Goal: Information Seeking & Learning: Learn about a topic

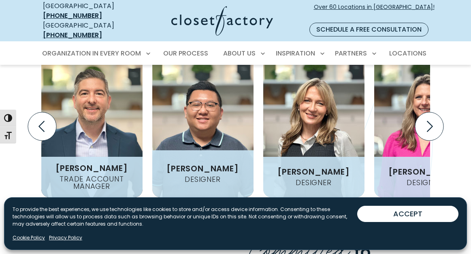
scroll to position [1014, 0]
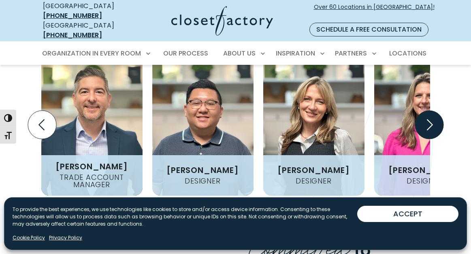
click at [422, 111] on icon "Next slide" at bounding box center [429, 125] width 28 height 28
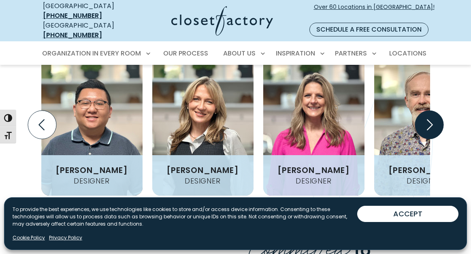
click at [422, 111] on icon "Next slide" at bounding box center [429, 125] width 28 height 28
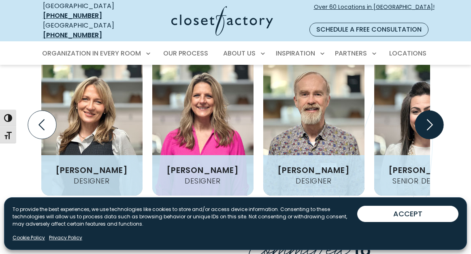
click at [422, 111] on icon "Next slide" at bounding box center [429, 125] width 28 height 28
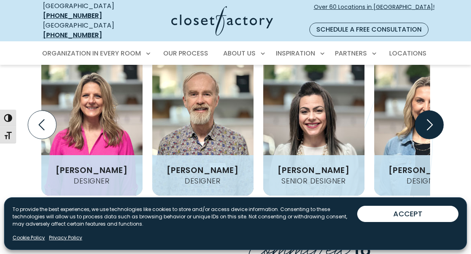
click at [422, 111] on icon "Next slide" at bounding box center [429, 125] width 28 height 28
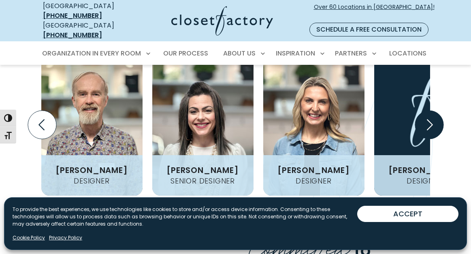
click at [422, 111] on icon "Next slide" at bounding box center [429, 125] width 28 height 28
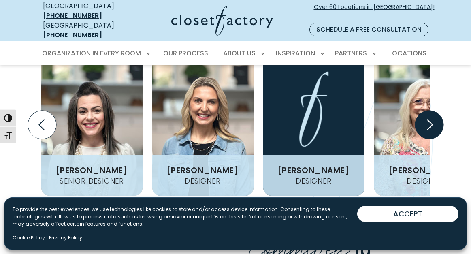
click at [422, 111] on icon "Next slide" at bounding box center [429, 125] width 28 height 28
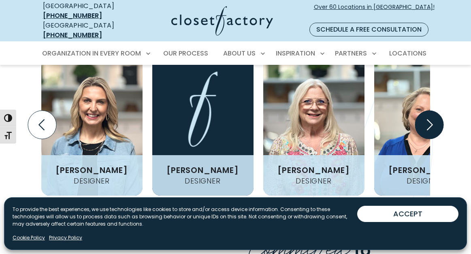
click at [422, 111] on icon "Next slide" at bounding box center [429, 125] width 28 height 28
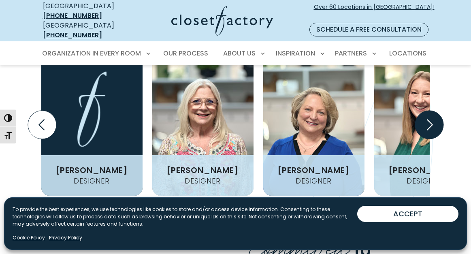
click at [422, 111] on icon "Next slide" at bounding box center [429, 125] width 28 height 28
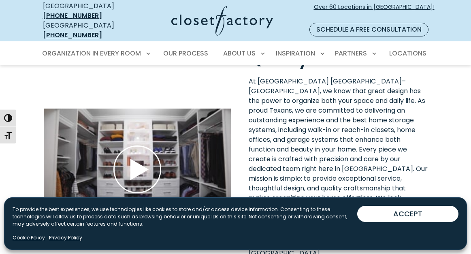
scroll to position [1194, 0]
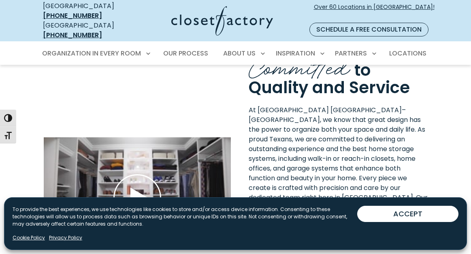
click at [133, 175] on use "Play Wistia video" at bounding box center [137, 198] width 47 height 47
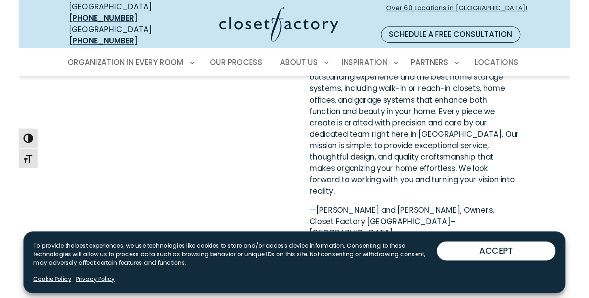
scroll to position [1279, 0]
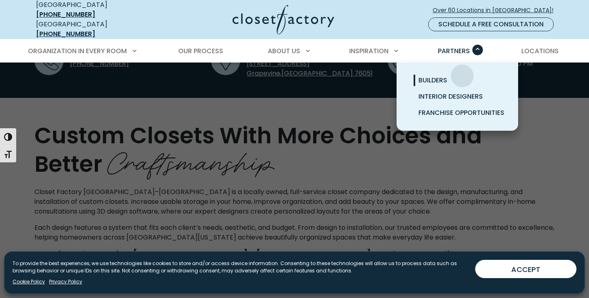
scroll to position [298, 0]
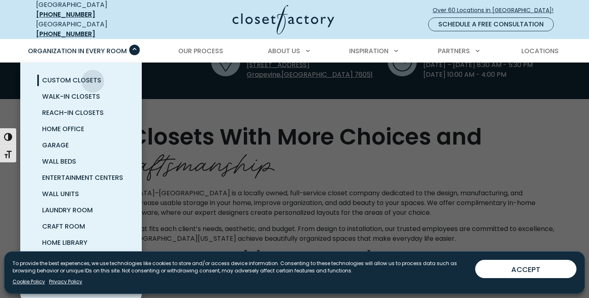
click at [93, 75] on span "Custom Closets" at bounding box center [71, 79] width 59 height 9
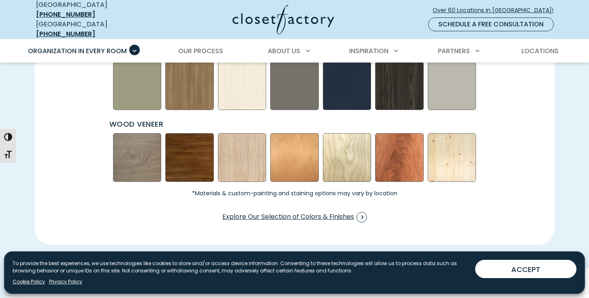
scroll to position [1247, 0]
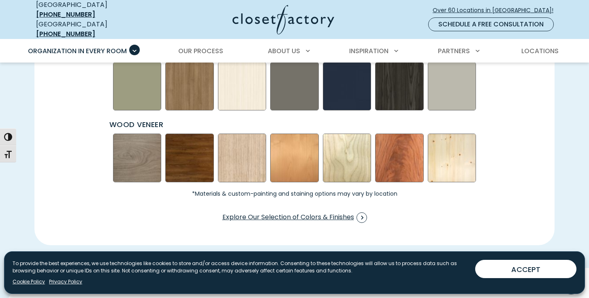
click at [241, 155] on img "Swatch Grid" at bounding box center [242, 157] width 49 height 49
click at [356, 171] on img "Swatch Grid" at bounding box center [347, 157] width 49 height 49
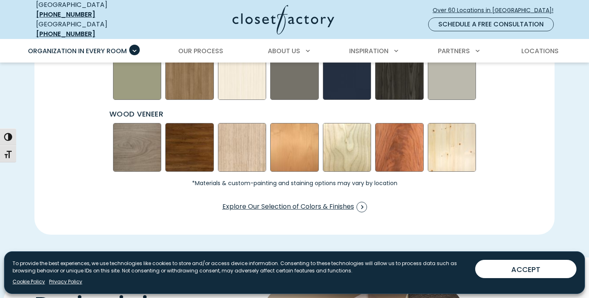
scroll to position [1264, 0]
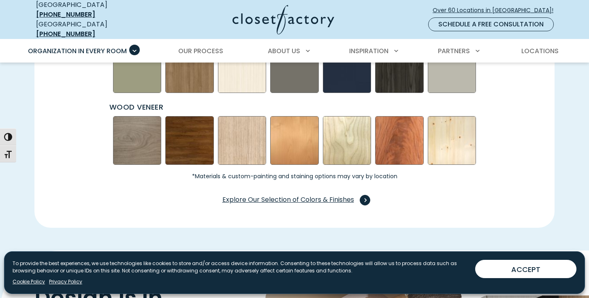
click at [321, 195] on span "Explore Our Selection of Colors & Finishes" at bounding box center [295, 200] width 145 height 11
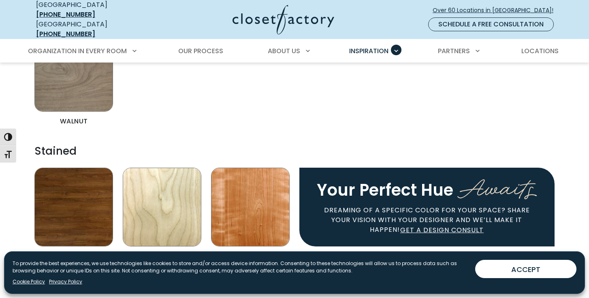
scroll to position [1779, 0]
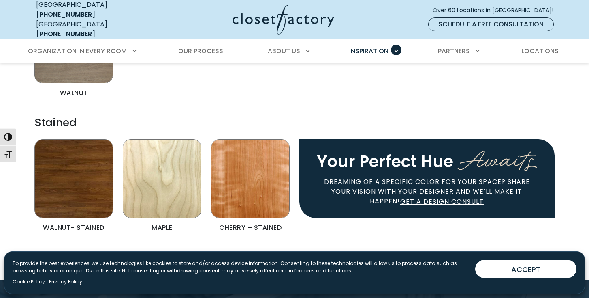
click at [151, 165] on img "Color & Finishes" at bounding box center [162, 178] width 79 height 79
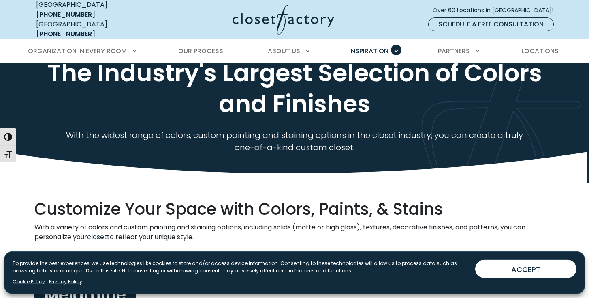
scroll to position [0, 0]
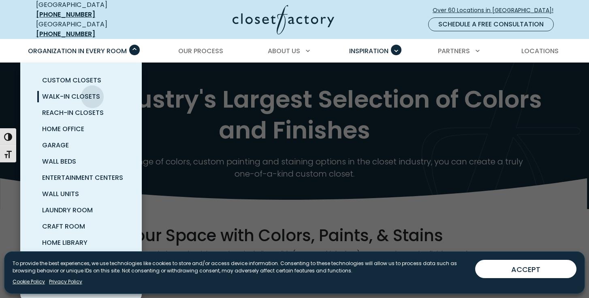
click at [92, 92] on span "Walk-In Closets" at bounding box center [71, 96] width 58 height 9
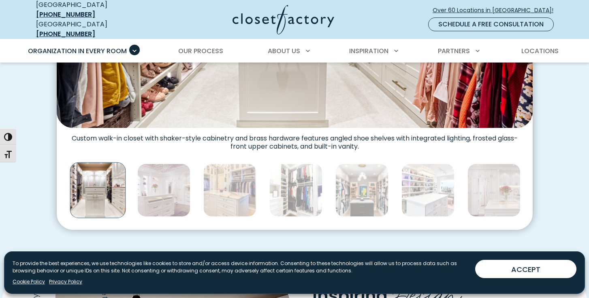
scroll to position [414, 0]
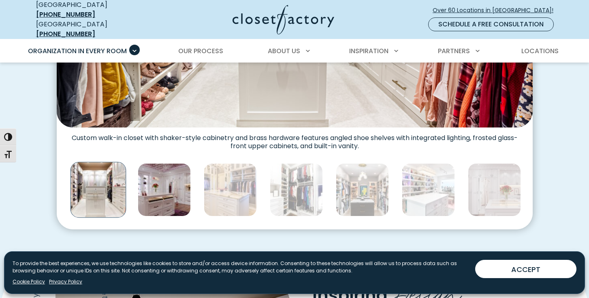
click at [154, 172] on img "Thumbnail Gallery" at bounding box center [164, 189] width 53 height 53
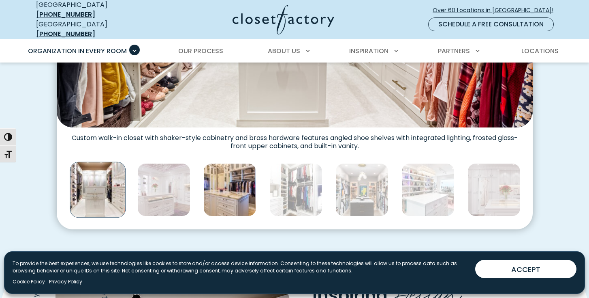
click at [216, 183] on img "Thumbnail Gallery" at bounding box center [229, 189] width 53 height 53
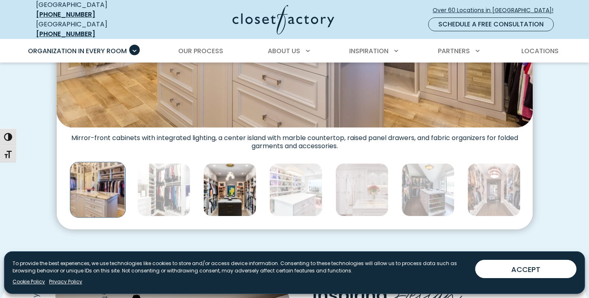
scroll to position [405, 0]
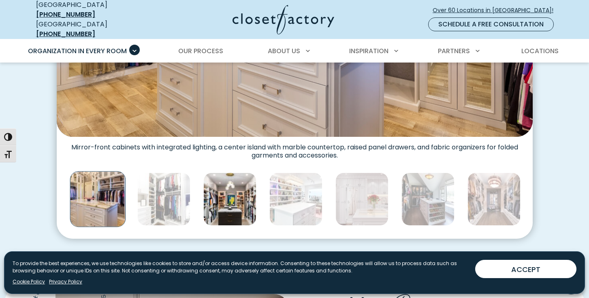
click at [238, 186] on img "Thumbnail Gallery" at bounding box center [229, 198] width 53 height 53
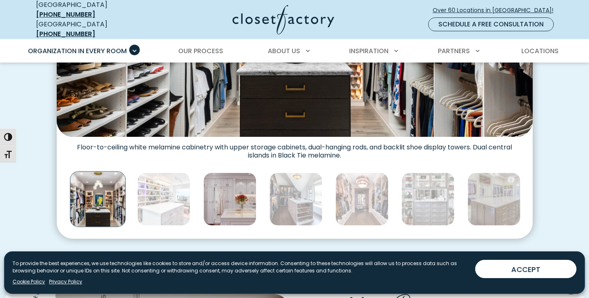
click at [248, 187] on img "Thumbnail Gallery" at bounding box center [229, 198] width 53 height 53
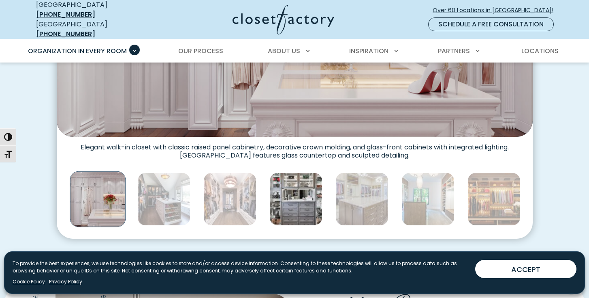
click at [296, 197] on img "Thumbnail Gallery" at bounding box center [296, 198] width 53 height 53
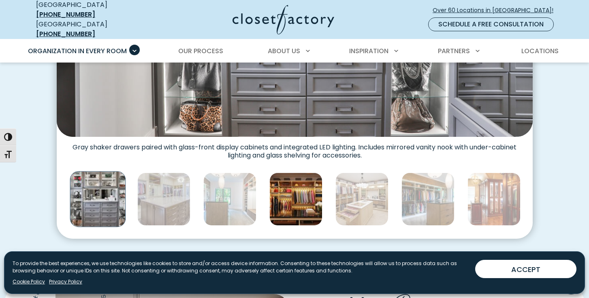
click at [300, 198] on img "Thumbnail Gallery" at bounding box center [296, 198] width 53 height 53
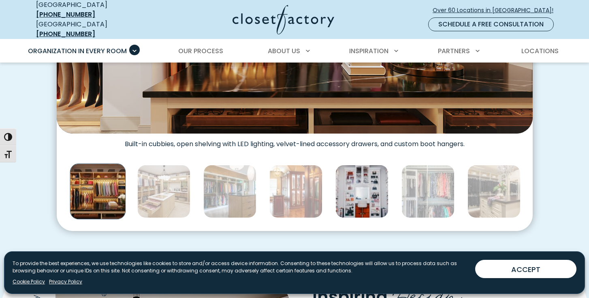
scroll to position [426, 0]
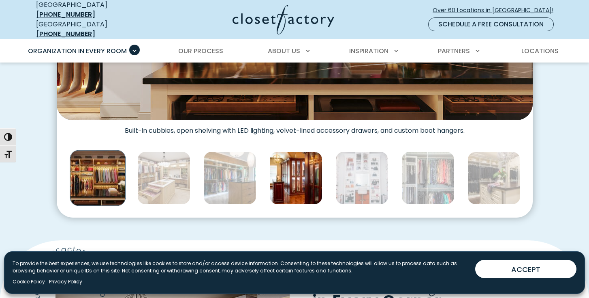
click at [298, 181] on img "Thumbnail Gallery" at bounding box center [296, 177] width 53 height 53
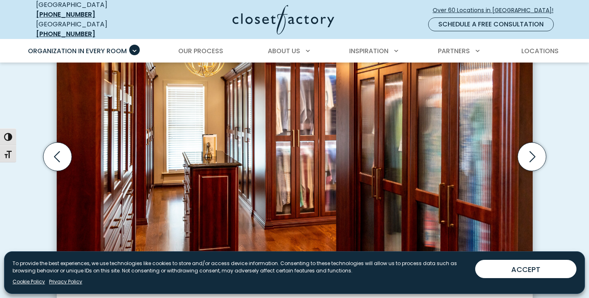
scroll to position [273, 0]
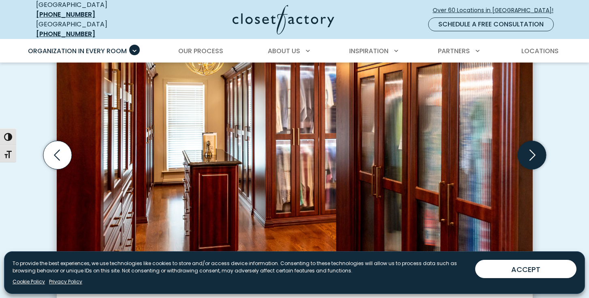
click at [536, 148] on icon "Next slide" at bounding box center [532, 155] width 28 height 28
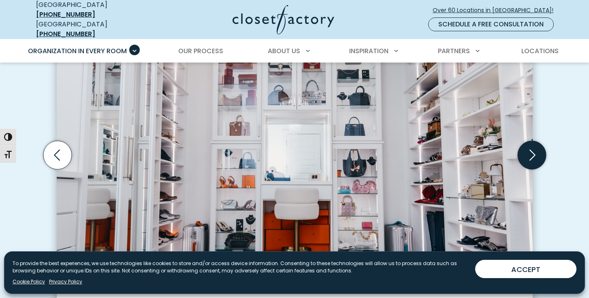
click at [536, 148] on icon "Next slide" at bounding box center [532, 155] width 28 height 28
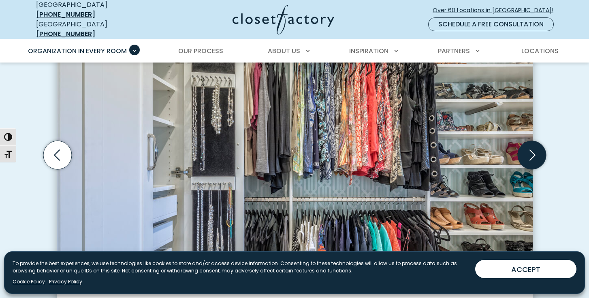
click at [536, 148] on icon "Next slide" at bounding box center [532, 155] width 28 height 28
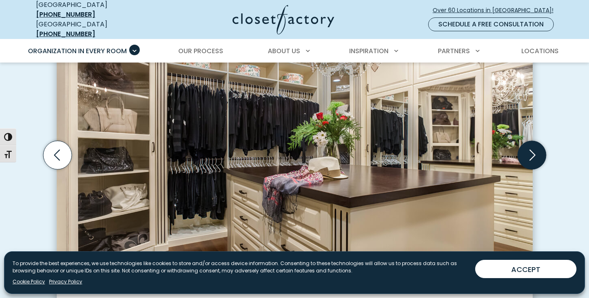
click at [536, 148] on icon "Next slide" at bounding box center [532, 155] width 28 height 28
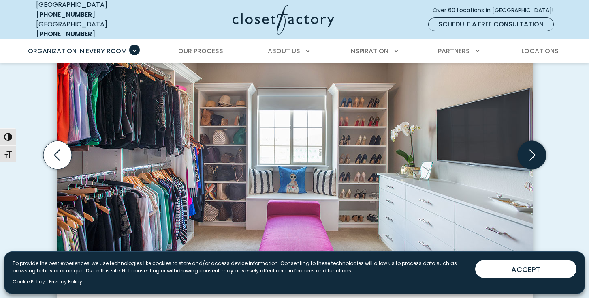
click at [536, 146] on icon "Next slide" at bounding box center [532, 155] width 28 height 28
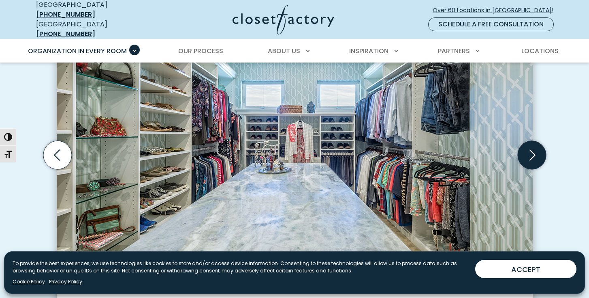
click at [536, 146] on icon "Next slide" at bounding box center [532, 155] width 28 height 28
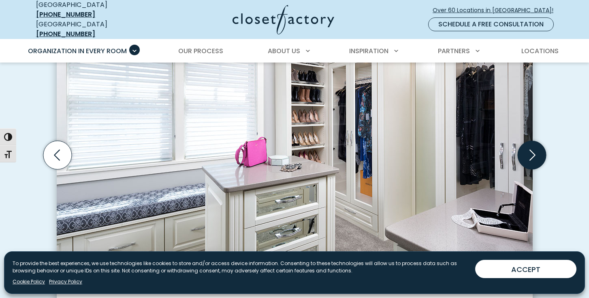
click at [536, 146] on icon "Next slide" at bounding box center [532, 155] width 28 height 28
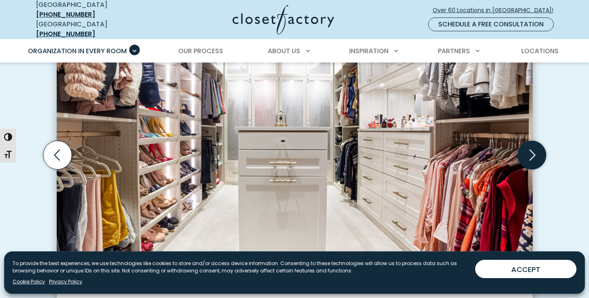
click at [537, 146] on icon "Next slide" at bounding box center [532, 155] width 28 height 28
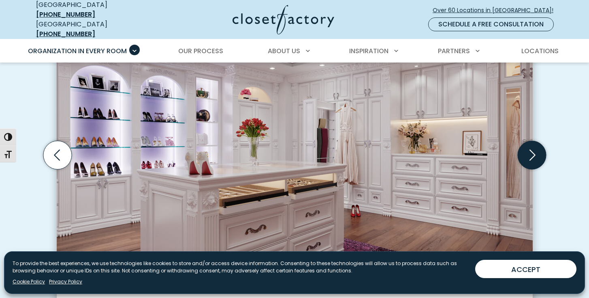
click at [537, 146] on icon "Next slide" at bounding box center [532, 155] width 28 height 28
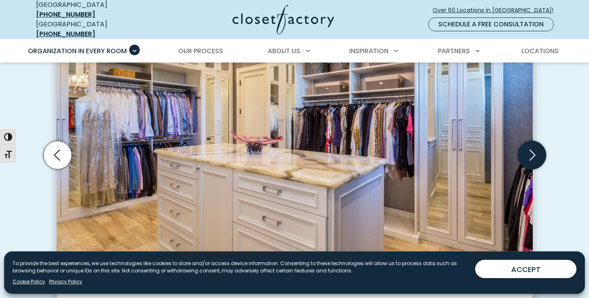
click at [538, 148] on icon "Next slide" at bounding box center [532, 155] width 28 height 28
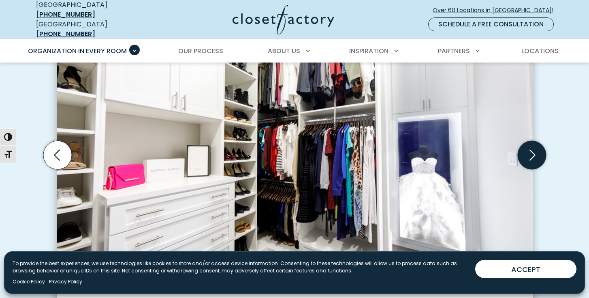
click at [539, 148] on icon "Next slide" at bounding box center [532, 155] width 28 height 28
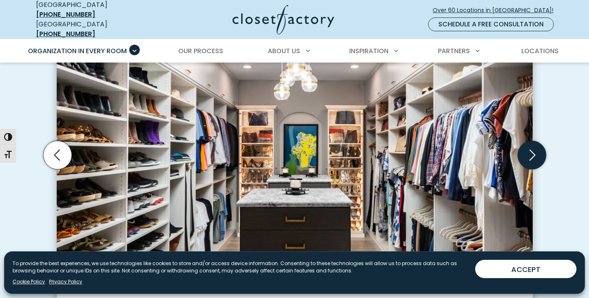
click at [539, 148] on icon "Next slide" at bounding box center [532, 155] width 28 height 28
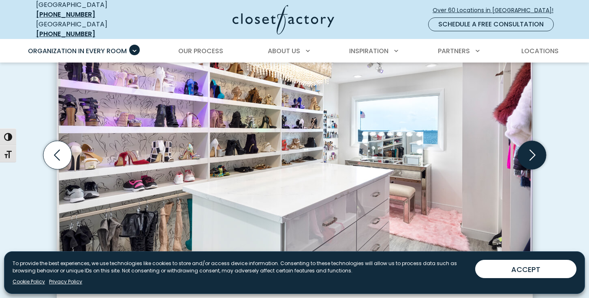
click at [539, 148] on icon "Next slide" at bounding box center [532, 155] width 28 height 28
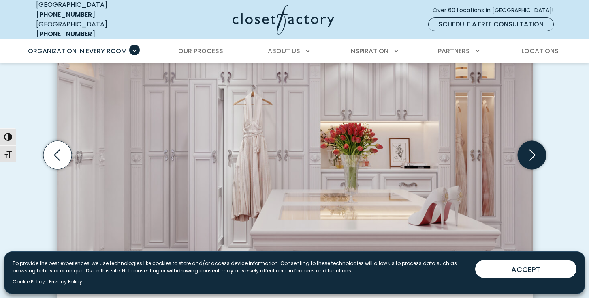
click at [539, 148] on icon "Next slide" at bounding box center [532, 155] width 28 height 28
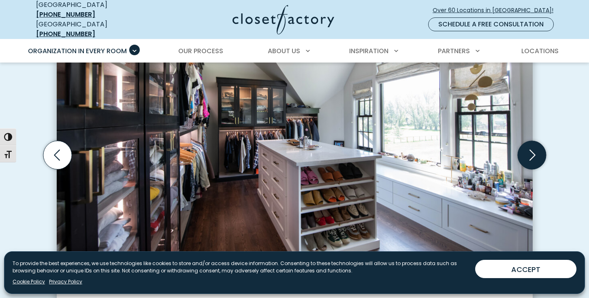
click at [540, 147] on icon "Next slide" at bounding box center [532, 155] width 28 height 28
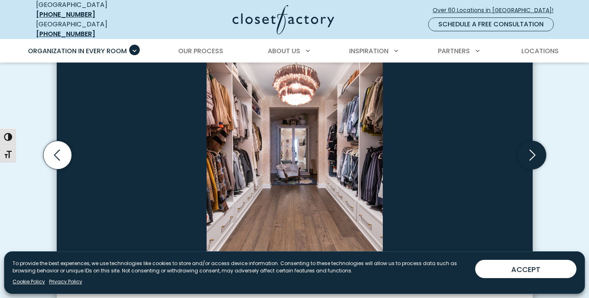
click at [540, 147] on icon "Next slide" at bounding box center [532, 155] width 28 height 28
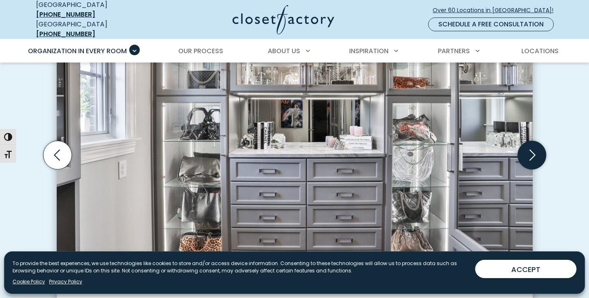
click at [542, 147] on icon "Next slide" at bounding box center [532, 155] width 28 height 28
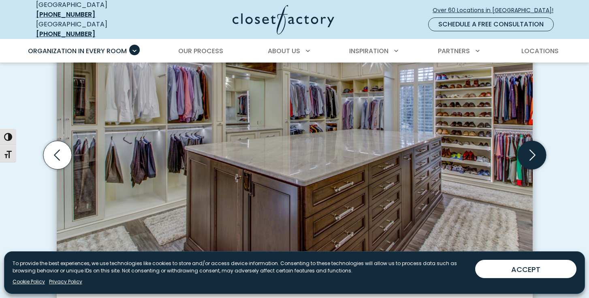
click at [542, 147] on icon "Next slide" at bounding box center [532, 155] width 28 height 28
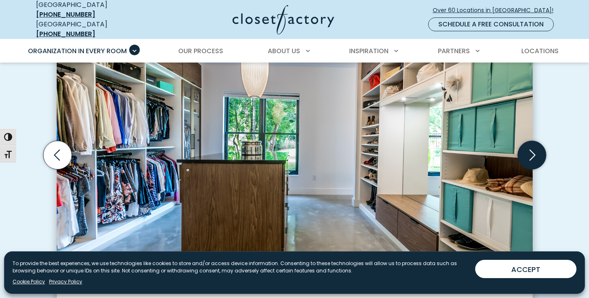
click at [544, 146] on icon "Next slide" at bounding box center [532, 155] width 28 height 28
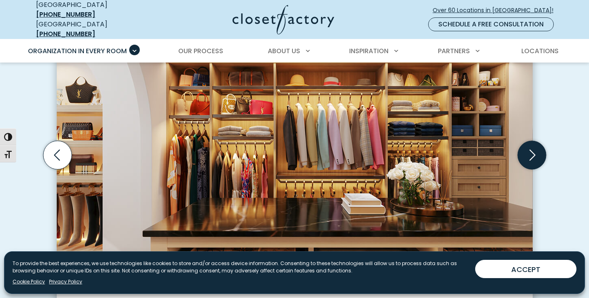
click at [546, 147] on icon "Next slide" at bounding box center [532, 155] width 28 height 28
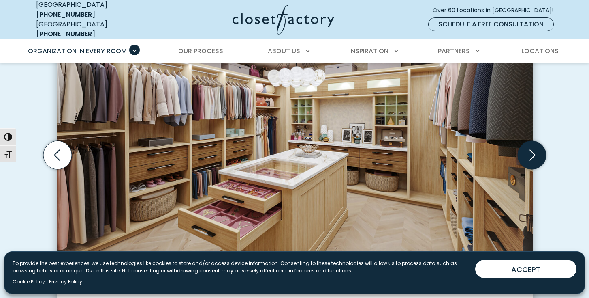
click at [540, 147] on icon "Next slide" at bounding box center [532, 155] width 28 height 28
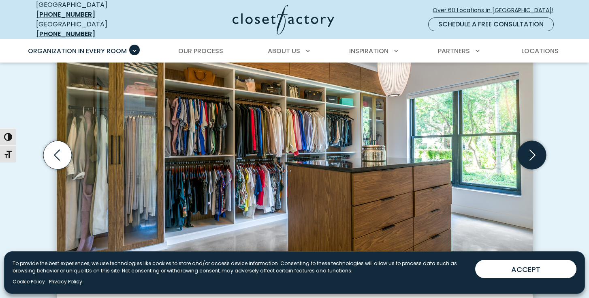
click at [540, 147] on icon "Next slide" at bounding box center [532, 155] width 28 height 28
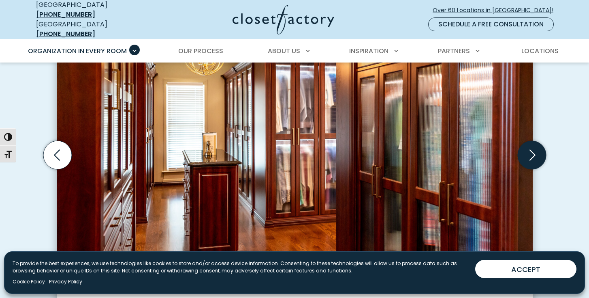
click at [540, 148] on icon "Next slide" at bounding box center [532, 155] width 28 height 28
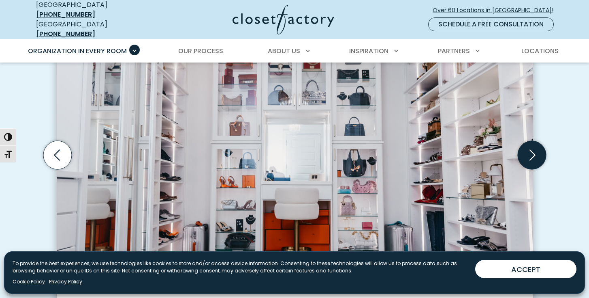
click at [535, 150] on icon "Next slide" at bounding box center [533, 155] width 6 height 11
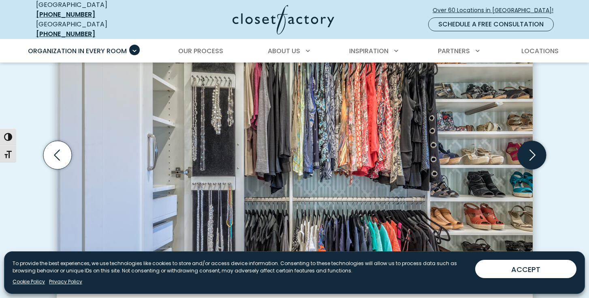
click at [535, 150] on icon "Next slide" at bounding box center [532, 155] width 28 height 28
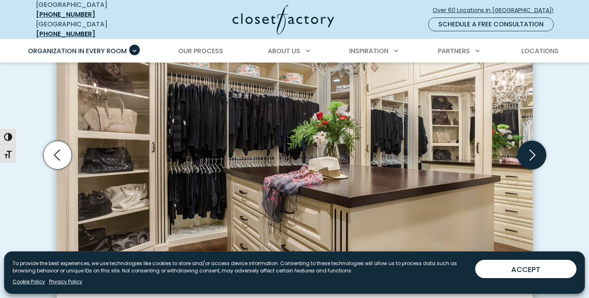
click at [535, 150] on icon "Next slide" at bounding box center [532, 155] width 28 height 28
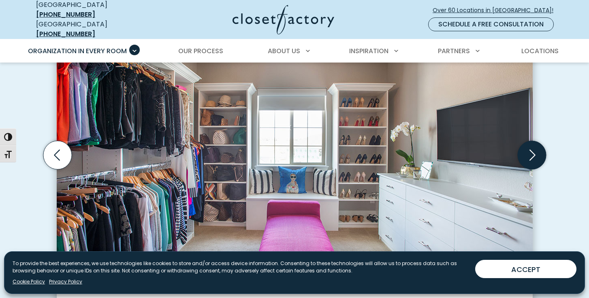
click at [535, 150] on icon "Next slide" at bounding box center [532, 155] width 28 height 28
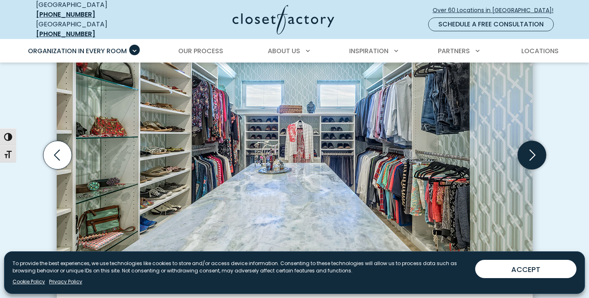
click at [535, 150] on icon "Next slide" at bounding box center [532, 155] width 28 height 28
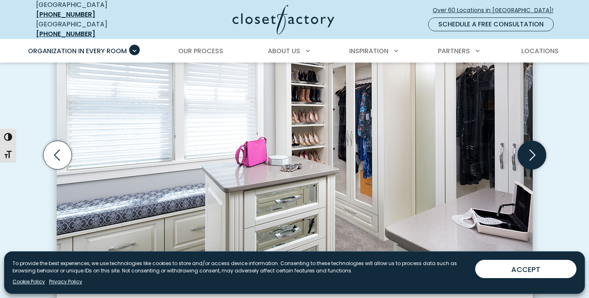
click at [535, 150] on icon "Next slide" at bounding box center [532, 155] width 28 height 28
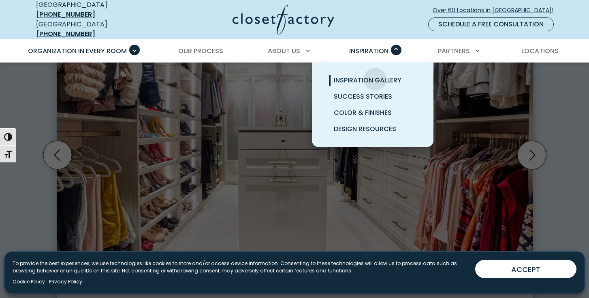
click at [375, 75] on span "Inspiration Gallery" at bounding box center [368, 79] width 68 height 9
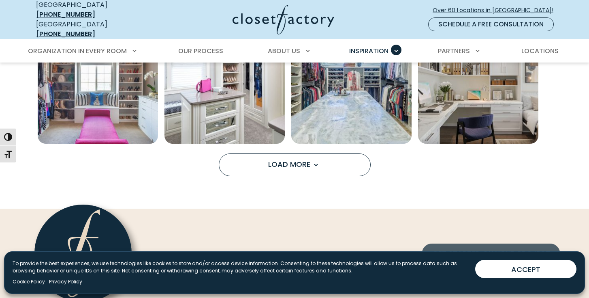
scroll to position [701, 0]
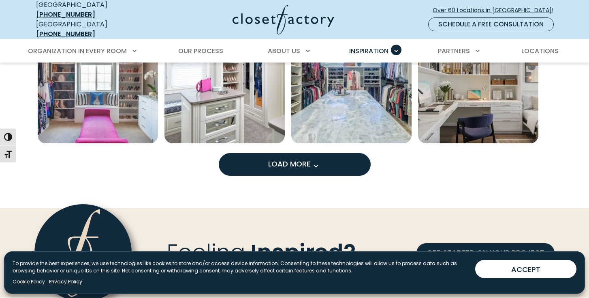
click at [314, 164] on span "Load more inspiration gallery images" at bounding box center [316, 166] width 11 height 11
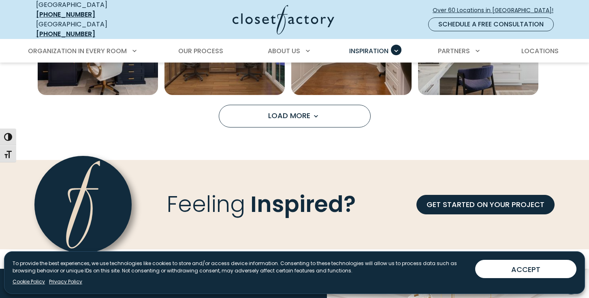
scroll to position [1255, 0]
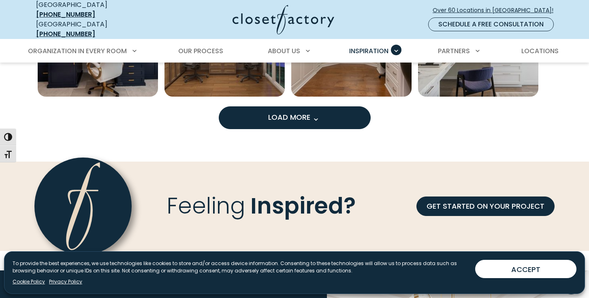
click at [321, 112] on span "Load More" at bounding box center [294, 117] width 53 height 10
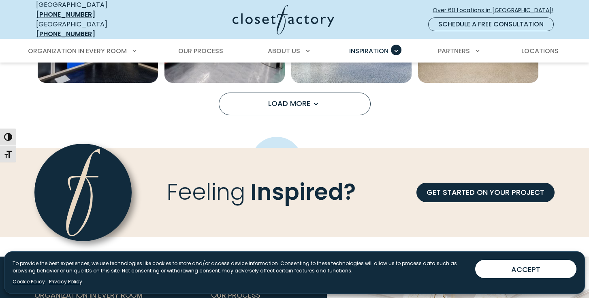
scroll to position [1788, 0]
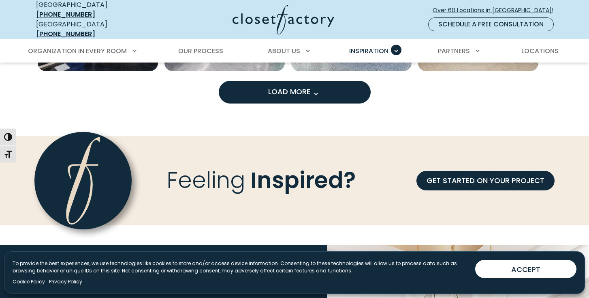
click at [306, 88] on span "Load More" at bounding box center [294, 91] width 53 height 10
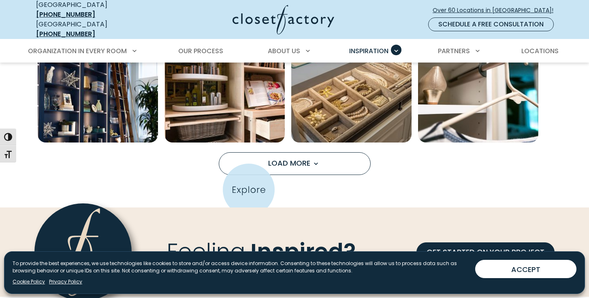
scroll to position [2226, 0]
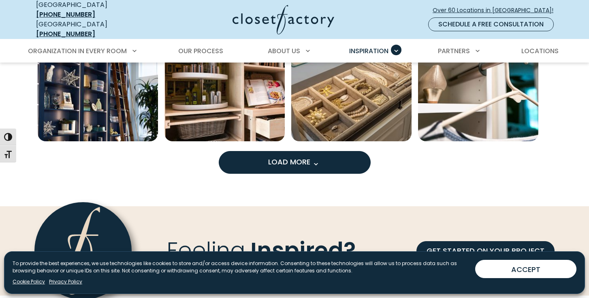
click at [309, 157] on span "Load More" at bounding box center [294, 161] width 53 height 10
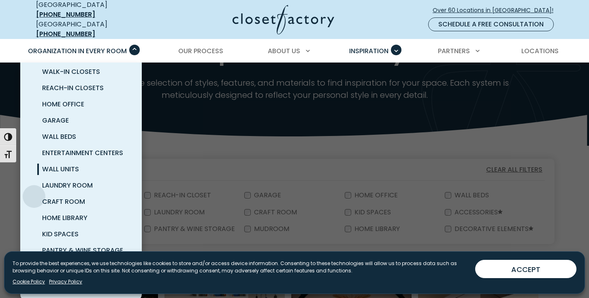
scroll to position [64, 0]
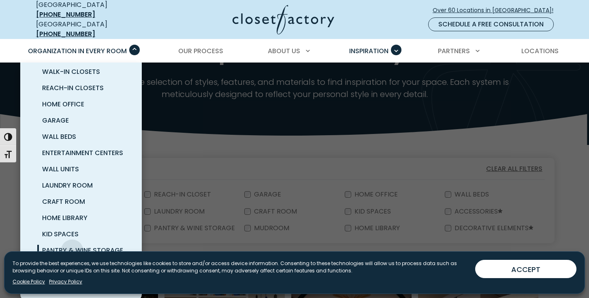
click at [72, 245] on span "Pantry & Wine Storage" at bounding box center [82, 249] width 81 height 9
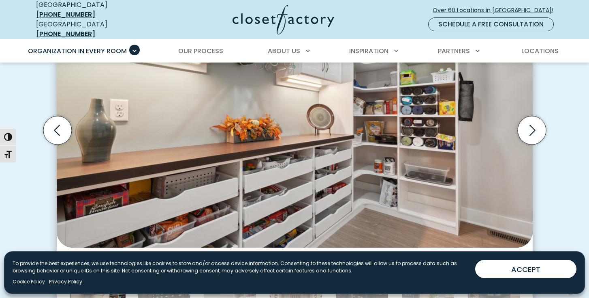
scroll to position [281, 0]
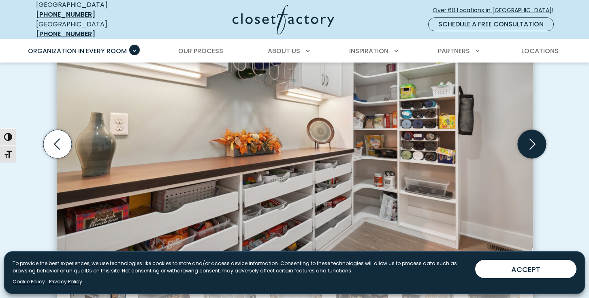
click at [525, 135] on icon "Next slide" at bounding box center [532, 144] width 28 height 28
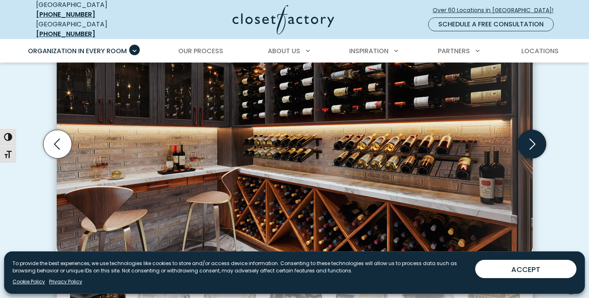
click at [525, 135] on icon "Next slide" at bounding box center [532, 144] width 28 height 28
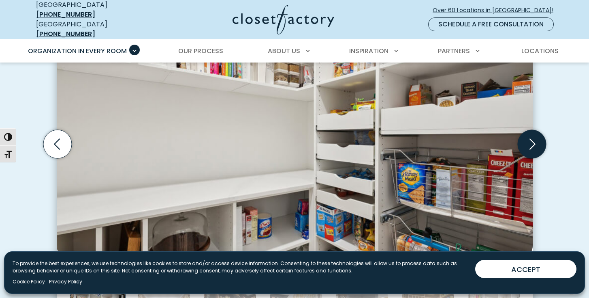
click at [525, 135] on icon "Next slide" at bounding box center [532, 144] width 28 height 28
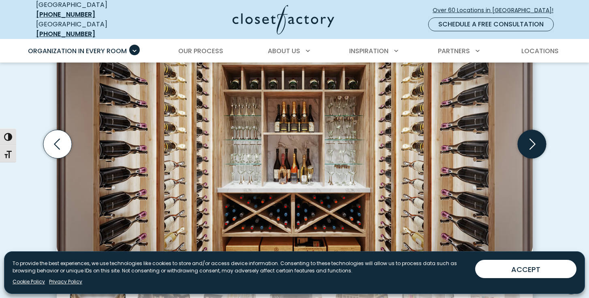
click at [525, 135] on icon "Next slide" at bounding box center [532, 144] width 28 height 28
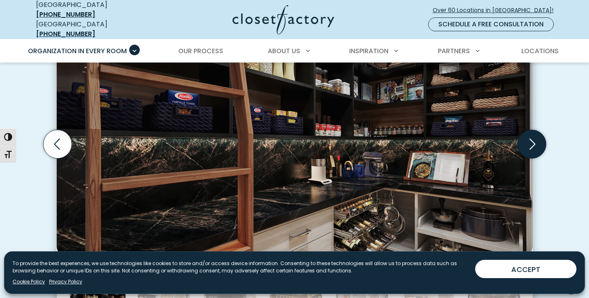
click at [525, 135] on icon "Next slide" at bounding box center [532, 144] width 28 height 28
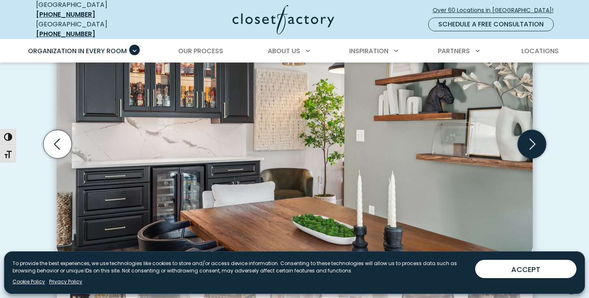
click at [525, 135] on icon "Next slide" at bounding box center [532, 144] width 28 height 28
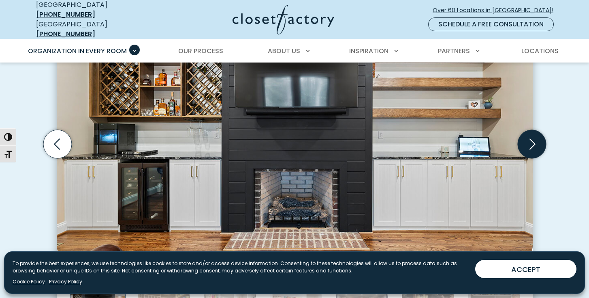
click at [525, 134] on icon "Next slide" at bounding box center [532, 144] width 28 height 28
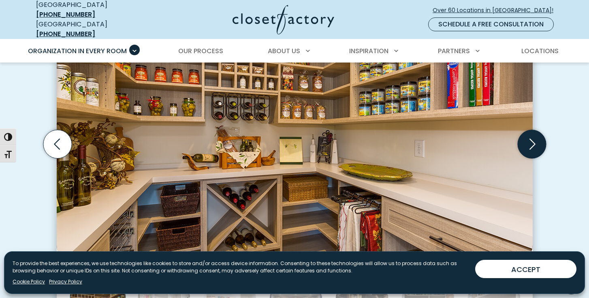
click at [525, 137] on icon "Next slide" at bounding box center [532, 144] width 28 height 28
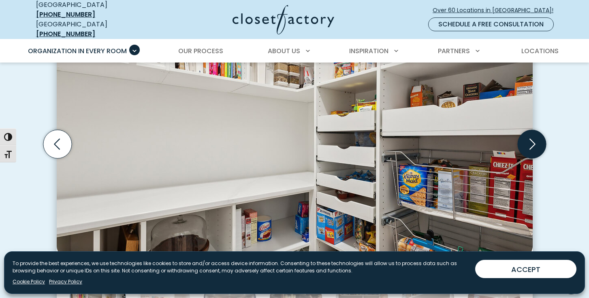
click at [525, 137] on icon "Next slide" at bounding box center [532, 144] width 28 height 28
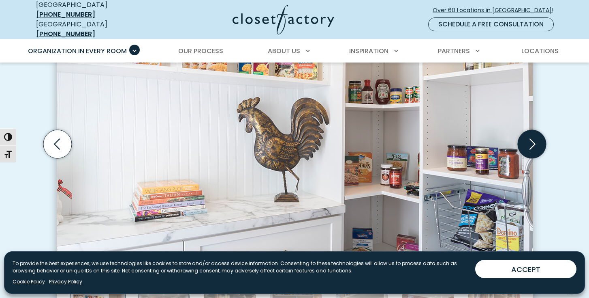
click at [525, 137] on icon "Next slide" at bounding box center [532, 144] width 28 height 28
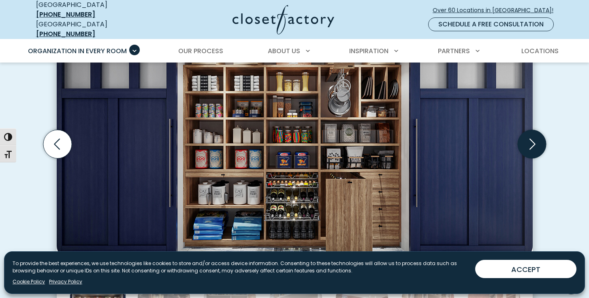
click at [528, 137] on icon "Next slide" at bounding box center [532, 144] width 28 height 28
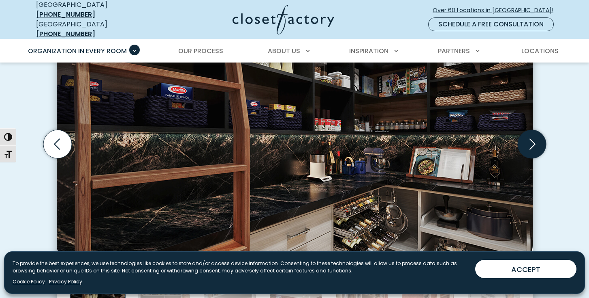
click at [529, 131] on icon "Next slide" at bounding box center [532, 144] width 28 height 28
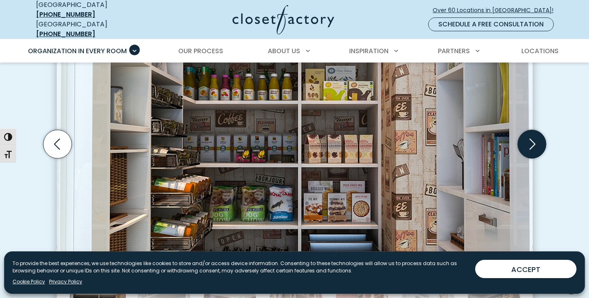
click at [530, 141] on icon "Next slide" at bounding box center [532, 144] width 28 height 28
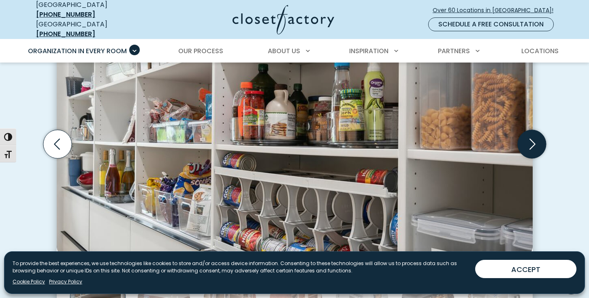
click at [530, 141] on icon "Next slide" at bounding box center [532, 144] width 28 height 28
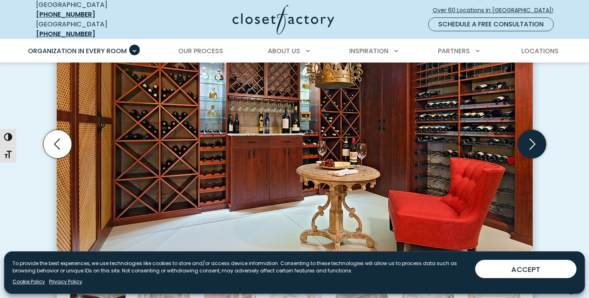
click at [530, 141] on icon "Next slide" at bounding box center [532, 144] width 28 height 28
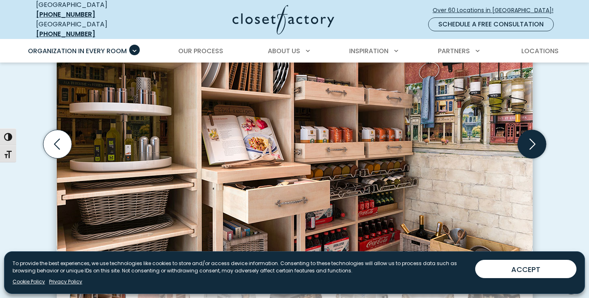
click at [530, 141] on icon "Next slide" at bounding box center [532, 144] width 28 height 28
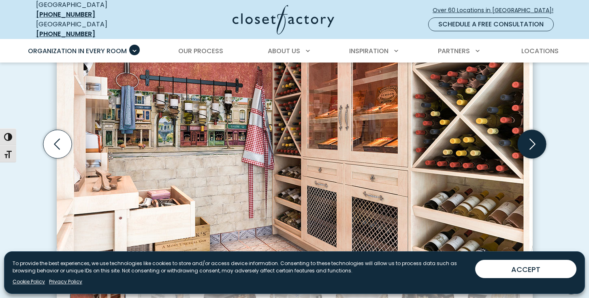
click at [530, 138] on icon "Next slide" at bounding box center [532, 144] width 28 height 28
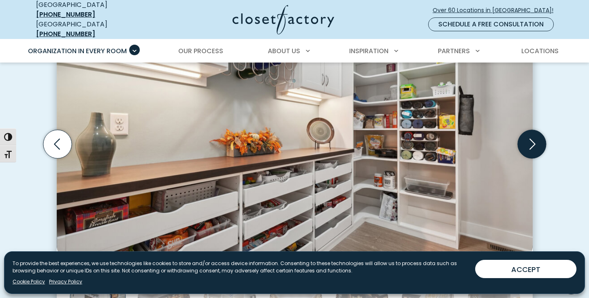
click at [531, 137] on icon "Next slide" at bounding box center [532, 144] width 28 height 28
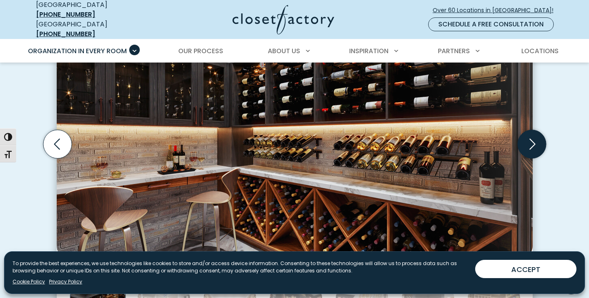
click at [531, 135] on icon "Next slide" at bounding box center [532, 144] width 28 height 28
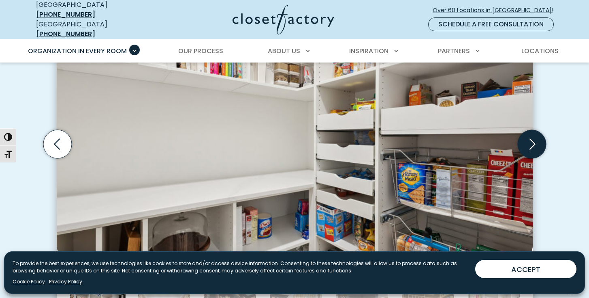
click at [531, 136] on icon "Next slide" at bounding box center [532, 144] width 28 height 28
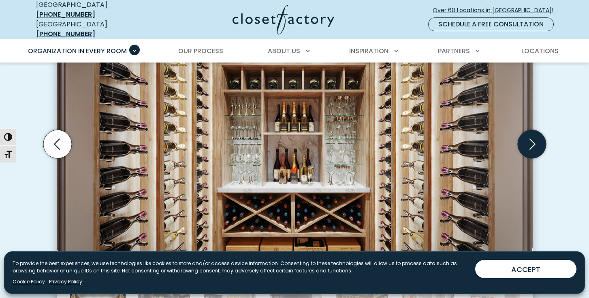
click at [531, 137] on icon "Next slide" at bounding box center [532, 144] width 28 height 28
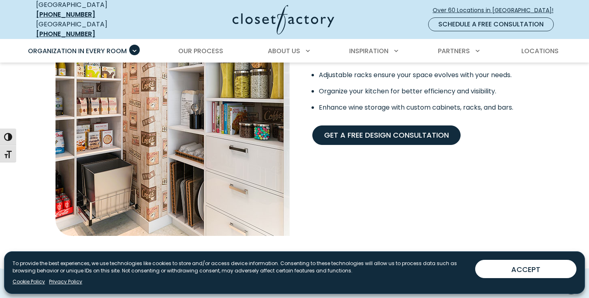
scroll to position [696, 0]
